Goal: Task Accomplishment & Management: Manage account settings

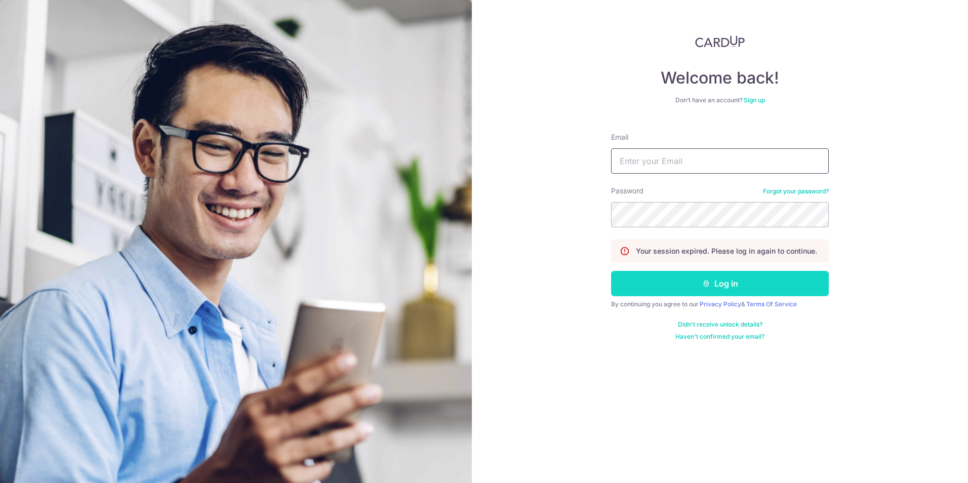
type input "[EMAIL_ADDRESS][DOMAIN_NAME]"
click at [674, 290] on button "Log in" at bounding box center [720, 283] width 218 height 25
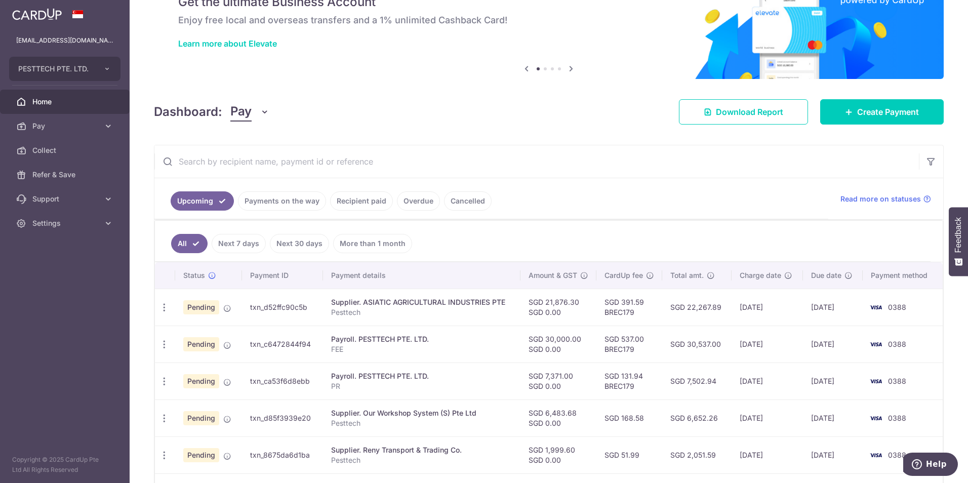
scroll to position [101, 0]
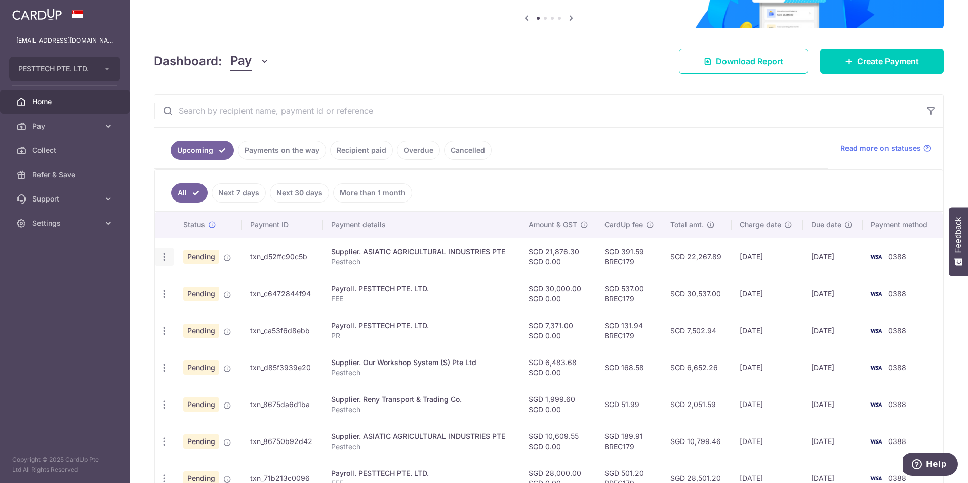
click at [164, 261] on icon "button" at bounding box center [164, 257] width 11 height 11
click at [198, 338] on span "Upload doc" at bounding box center [218, 334] width 69 height 12
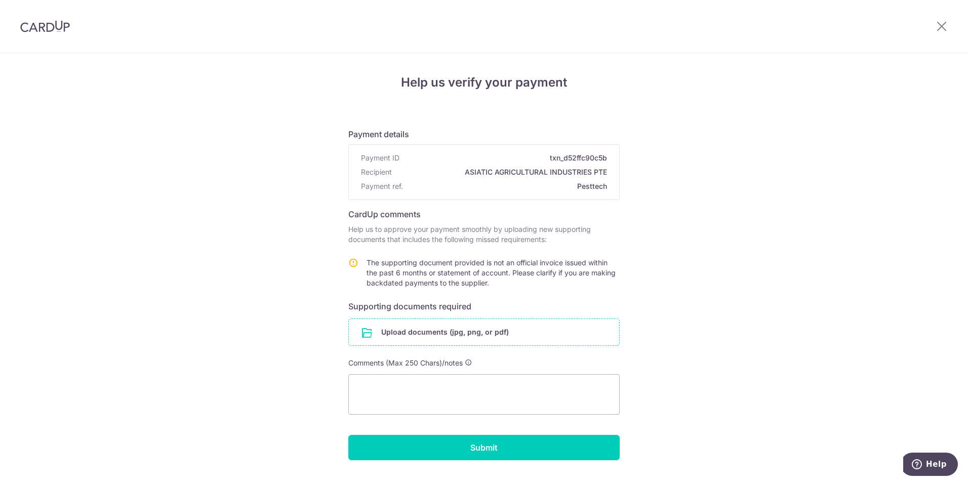
click at [424, 335] on input "file" at bounding box center [484, 332] width 270 height 26
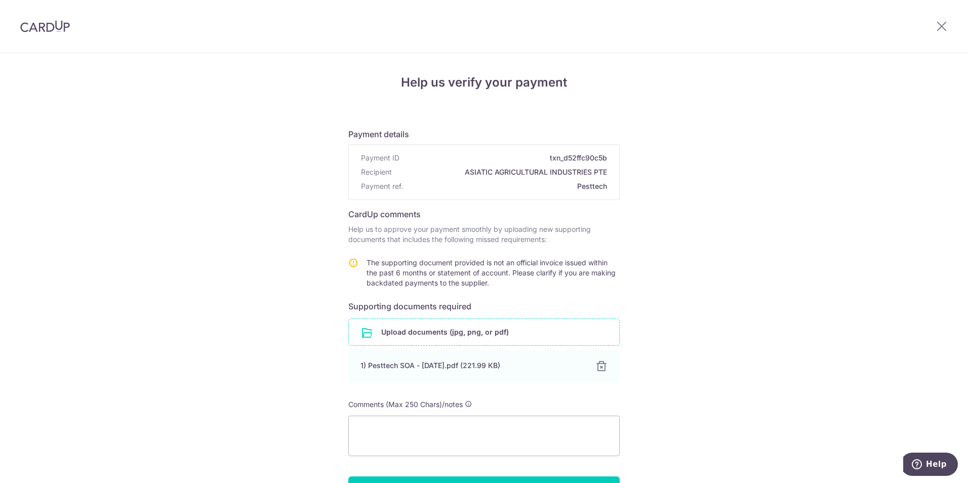
click at [458, 334] on input "file" at bounding box center [484, 332] width 270 height 26
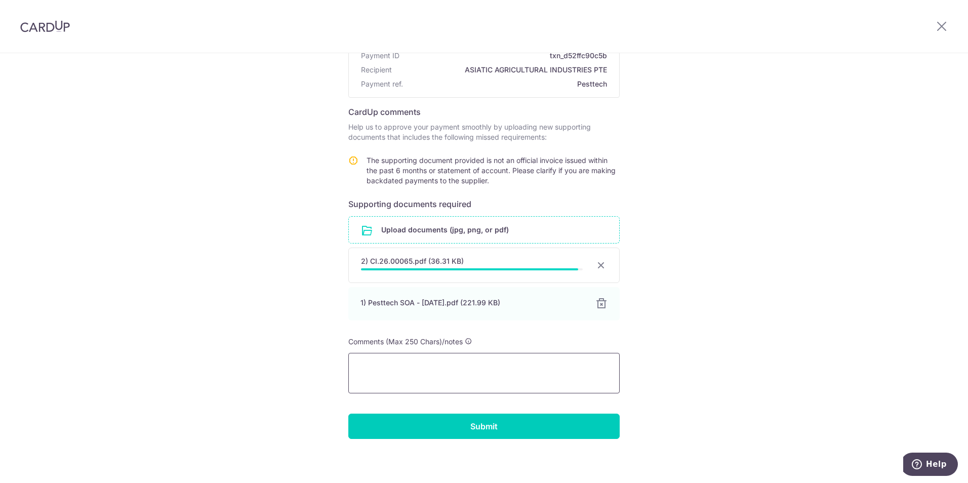
scroll to position [104, 0]
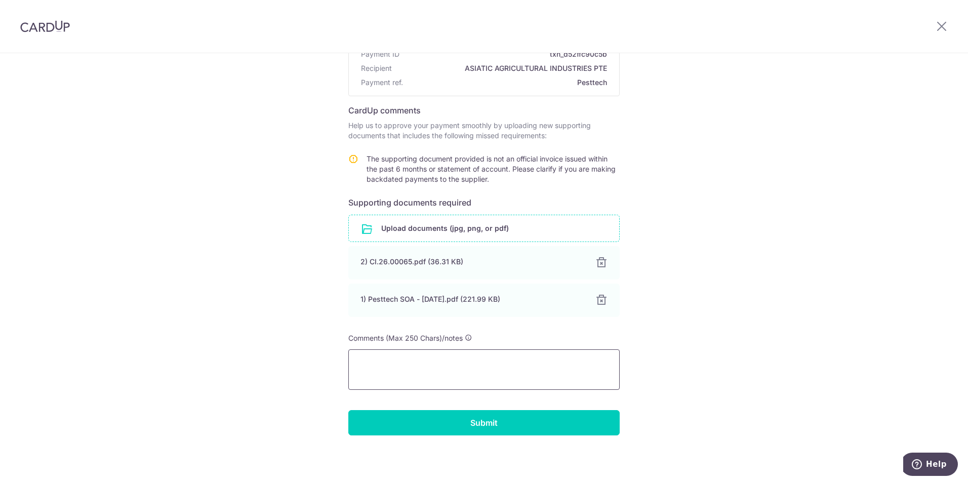
click at [391, 363] on textarea at bounding box center [483, 369] width 271 height 41
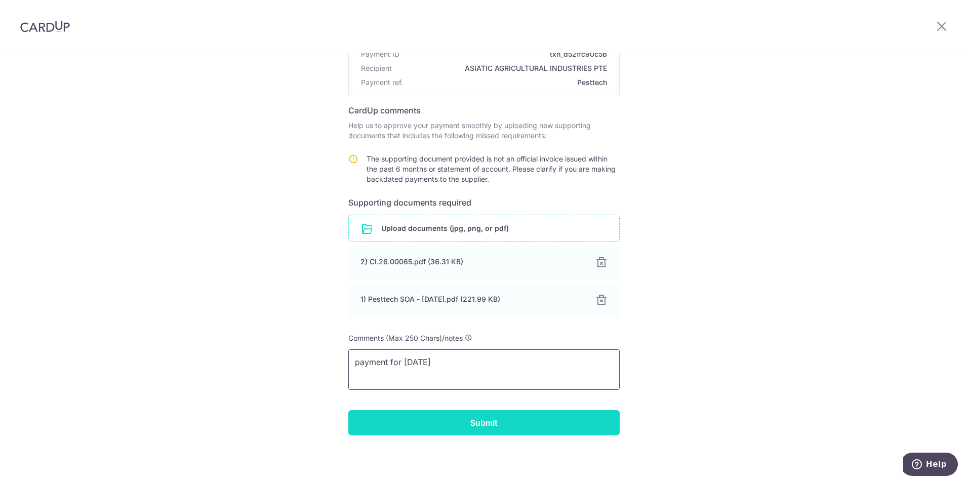
type textarea "payment for May 25"
click at [438, 426] on input "Submit" at bounding box center [483, 422] width 271 height 25
